Goal: Ask a question

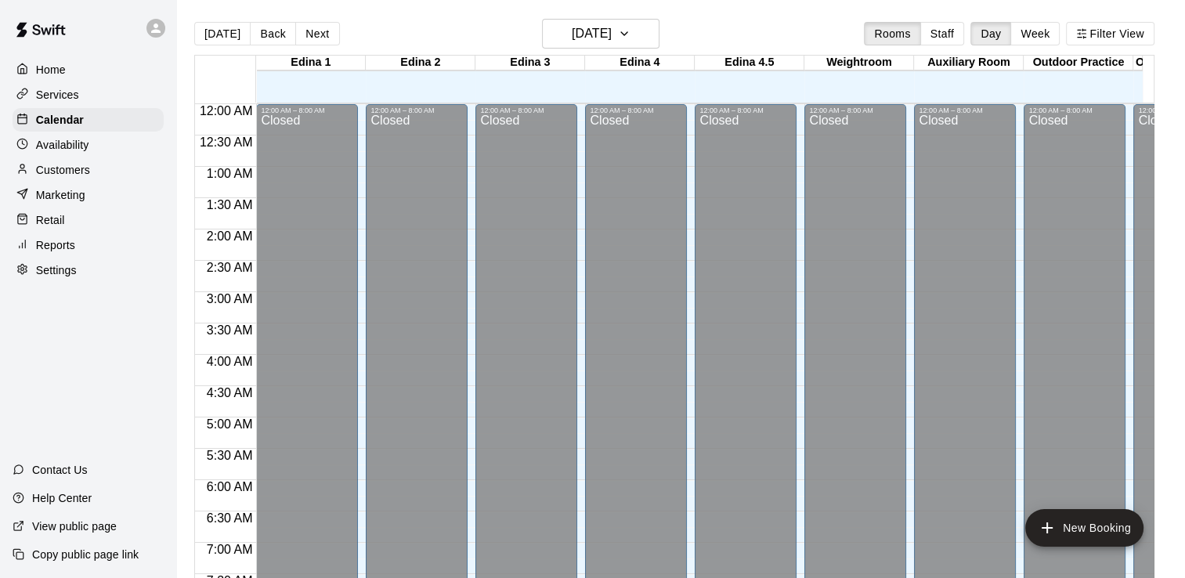
scroll to position [850, 0]
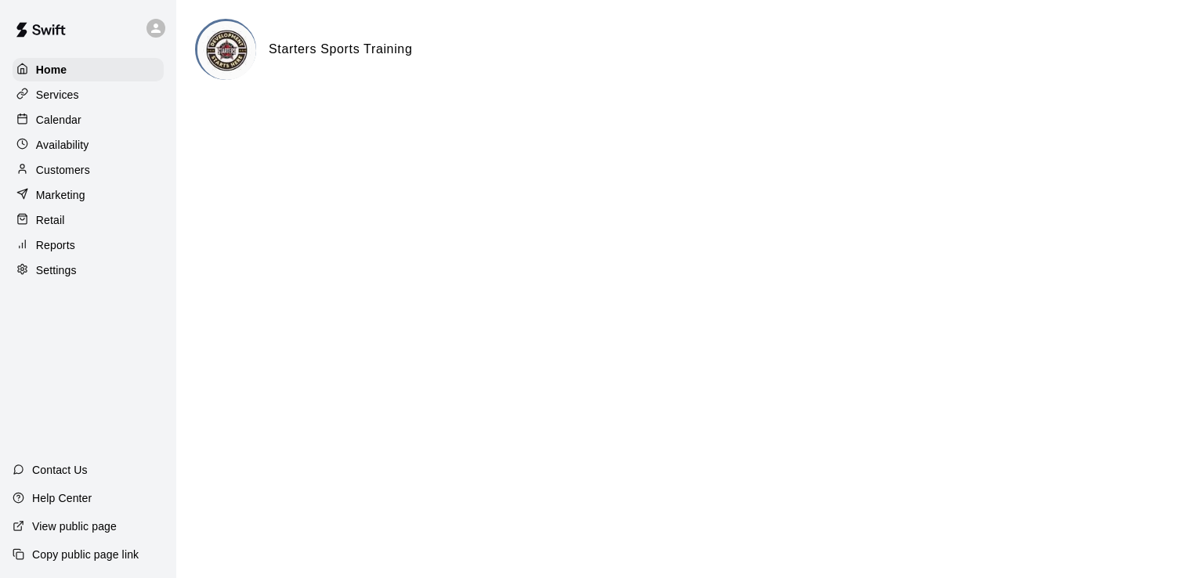
click at [64, 124] on p "Calendar" at bounding box center [58, 120] width 45 height 16
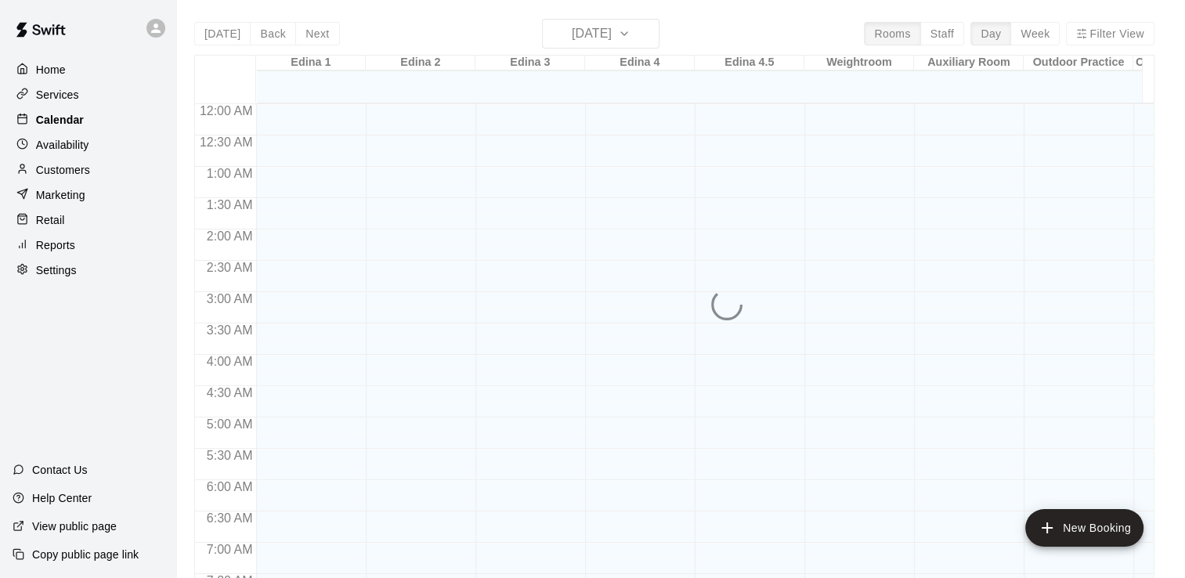
scroll to position [896, 0]
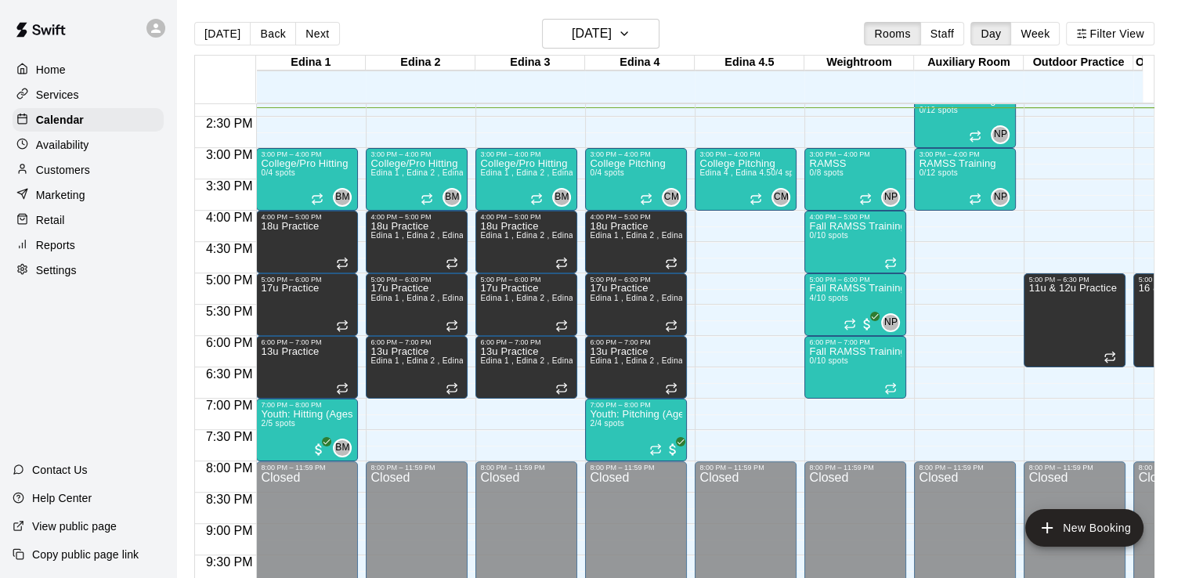
click at [62, 67] on p "Home" at bounding box center [51, 70] width 30 height 16
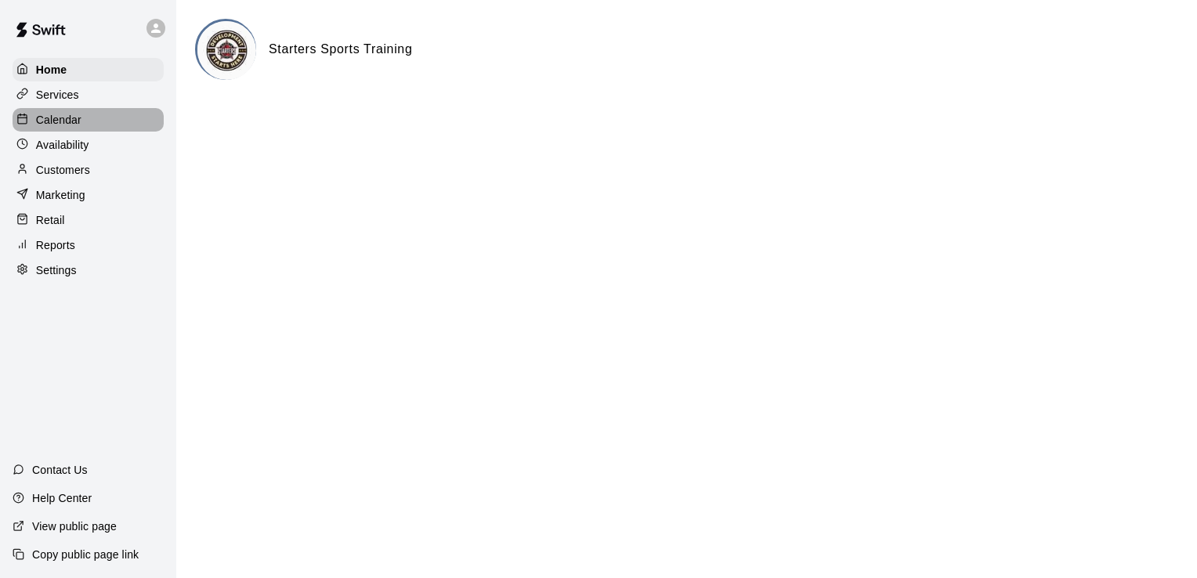
click at [60, 120] on p "Calendar" at bounding box center [58, 120] width 45 height 16
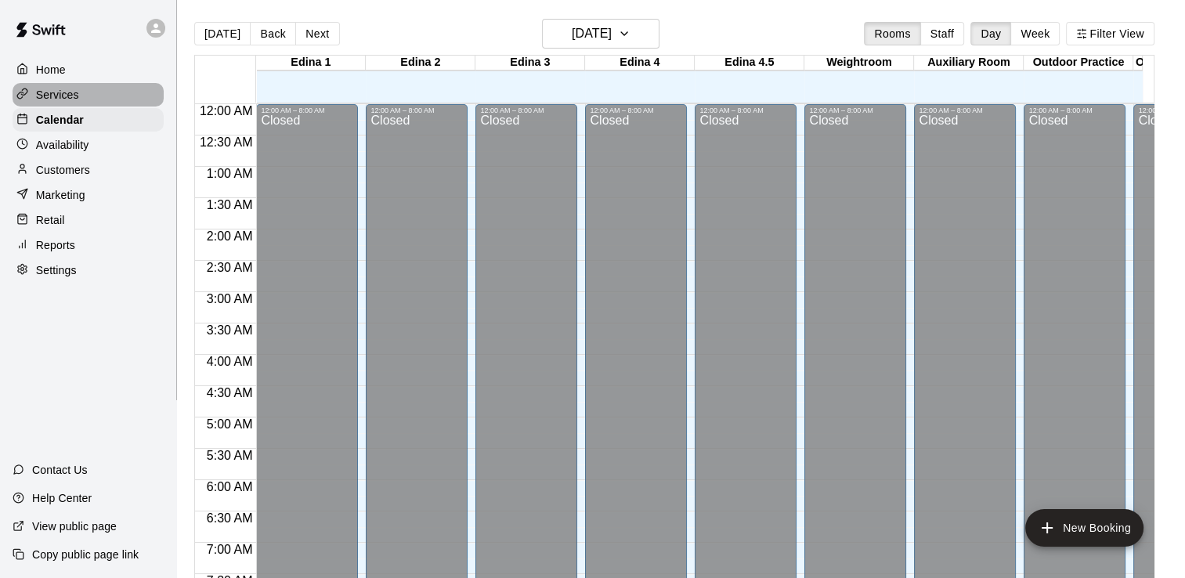
click at [49, 97] on p "Services" at bounding box center [57, 95] width 43 height 16
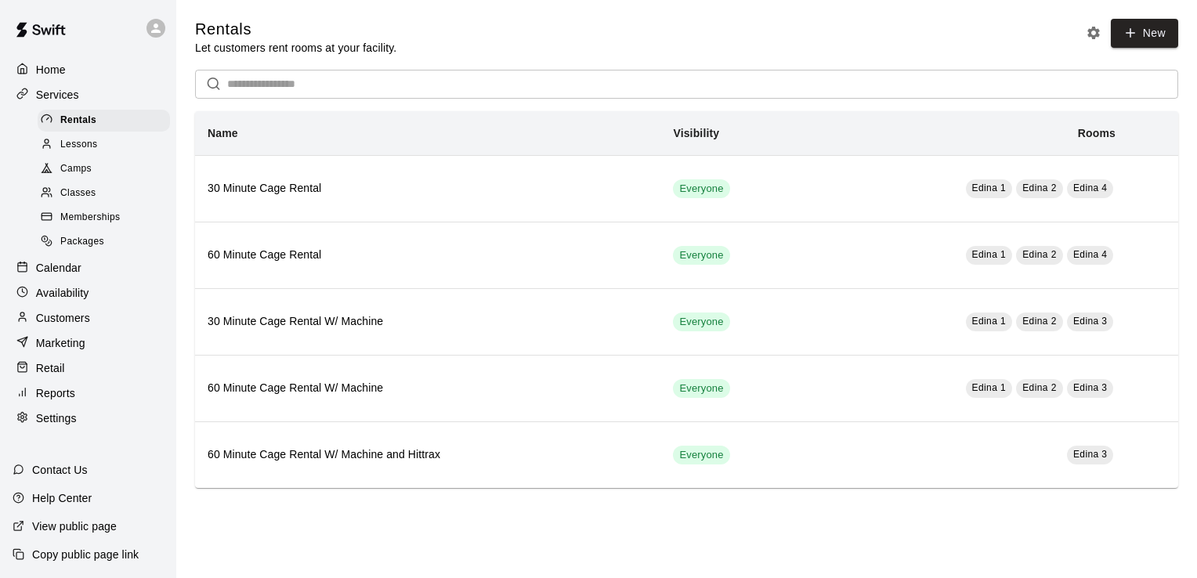
click at [88, 201] on span "Classes" at bounding box center [77, 194] width 35 height 16
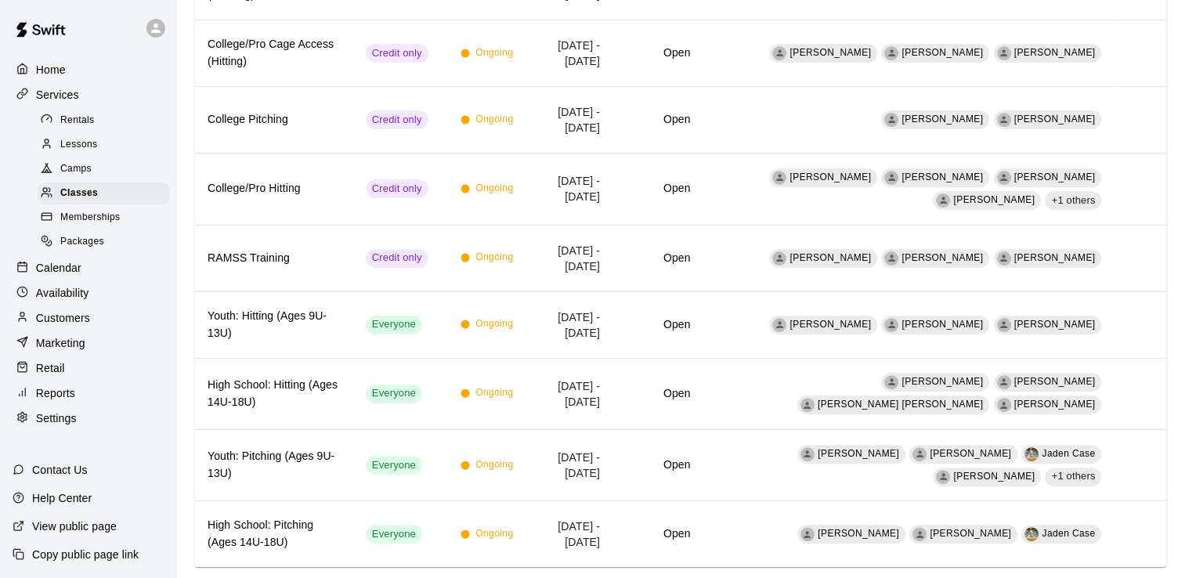
scroll to position [415, 0]
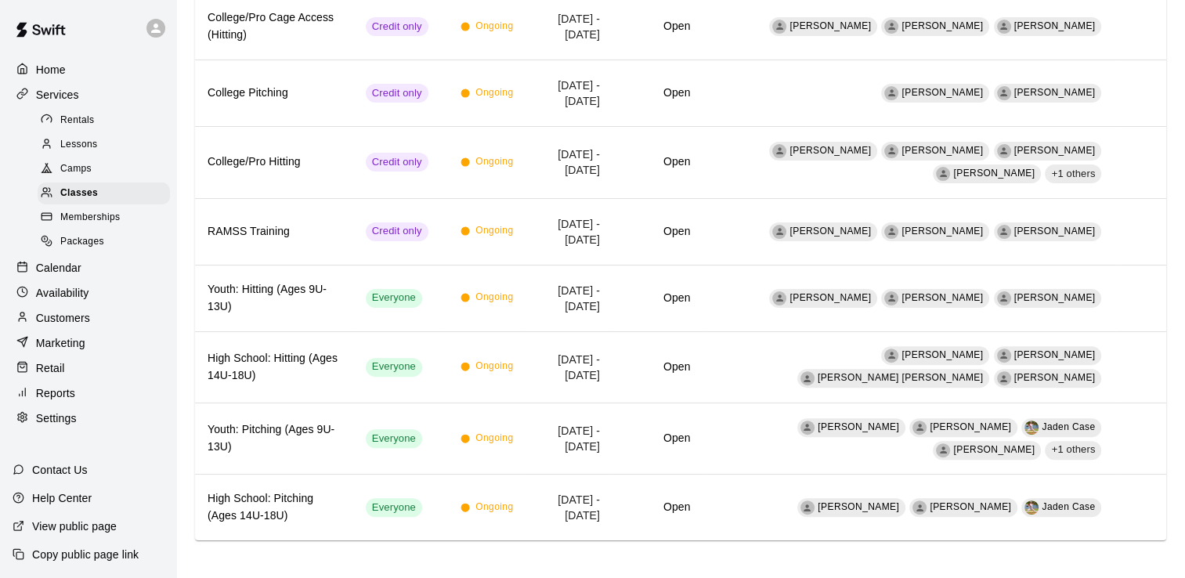
click at [113, 226] on span "Memberships" at bounding box center [90, 218] width 60 height 16
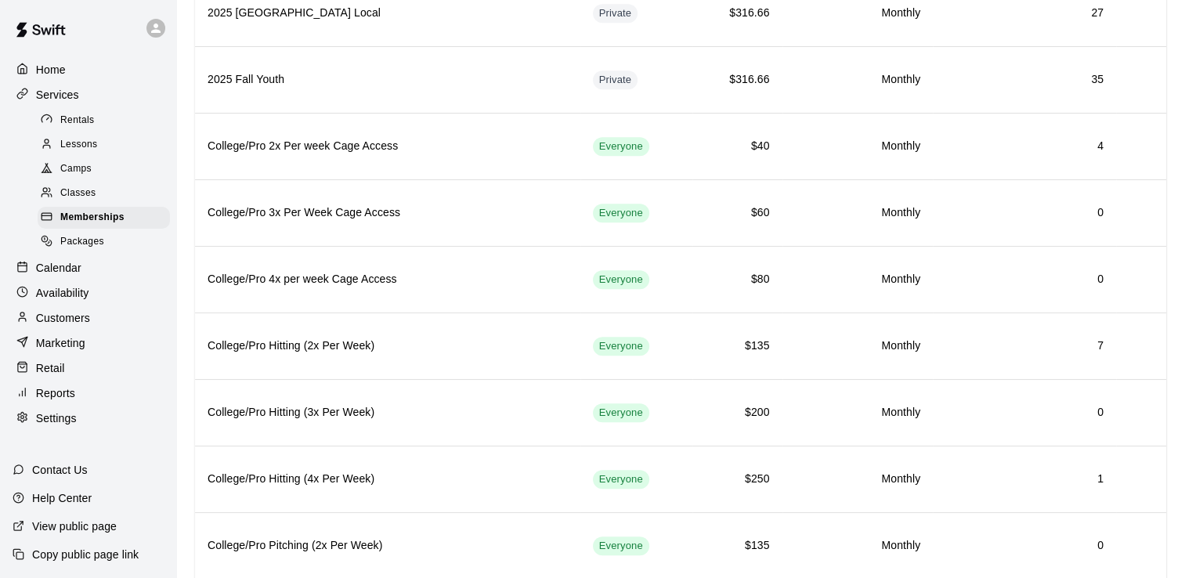
scroll to position [1117, 0]
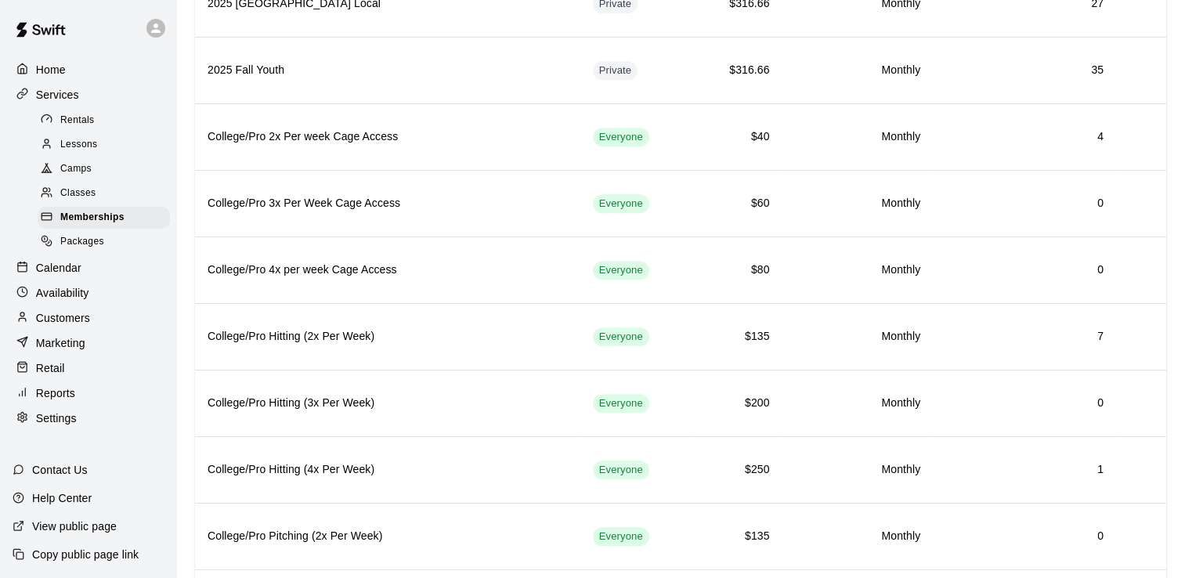
click at [67, 471] on p "Contact Us" at bounding box center [60, 470] width 56 height 16
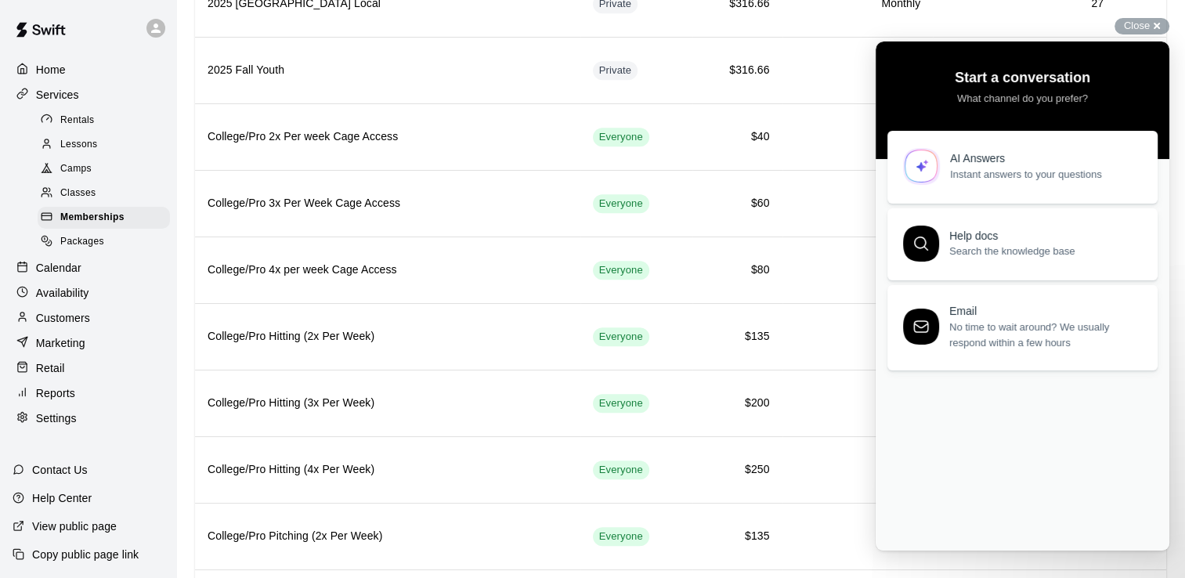
scroll to position [0, 0]
click at [1013, 164] on span "Instant answers to your questions" at bounding box center [1044, 172] width 189 height 16
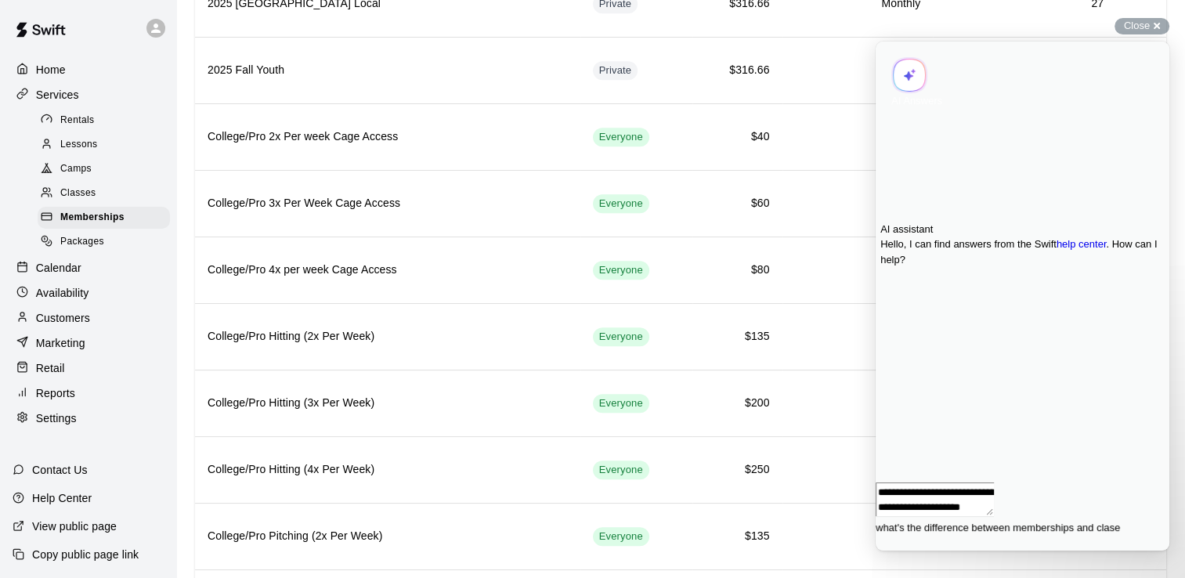
scroll to position [3, 0]
type textarea "**********"
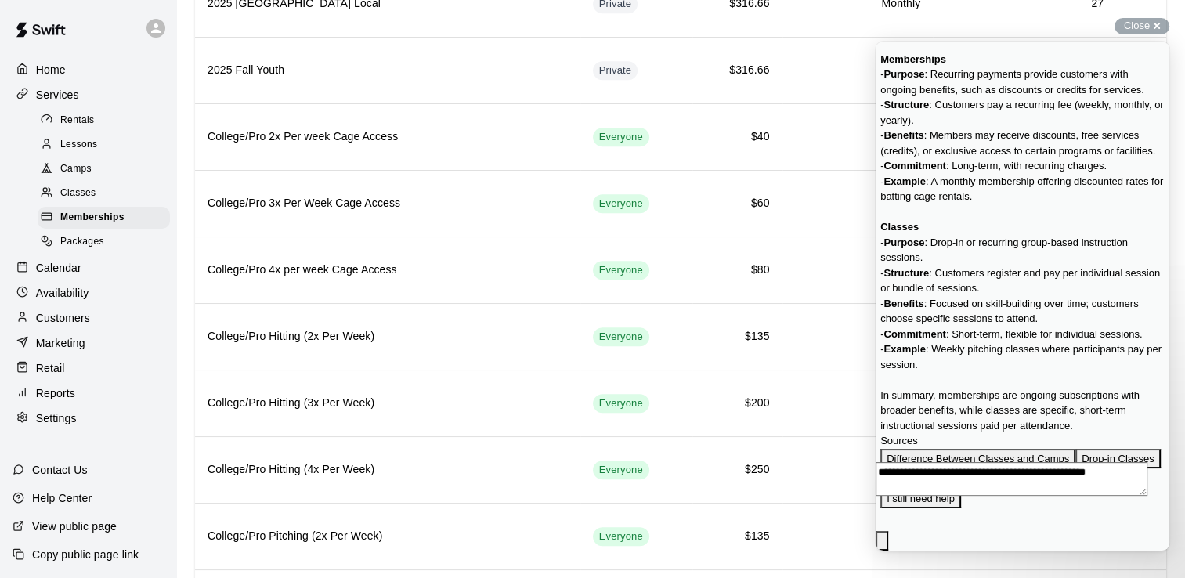
scroll to position [401, 0]
